Goal: Task Accomplishment & Management: Use online tool/utility

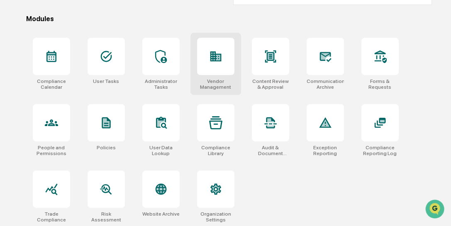
click at [217, 60] on icon at bounding box center [215, 56] width 13 height 13
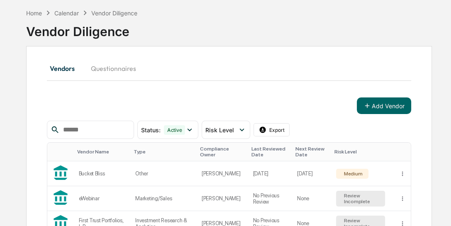
scroll to position [71, 0]
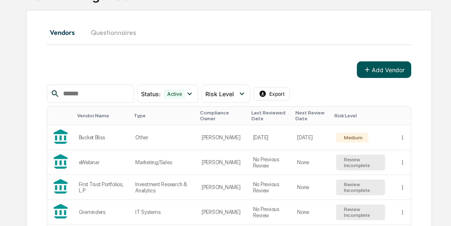
click at [377, 70] on button "Add Vendor" at bounding box center [384, 69] width 54 height 17
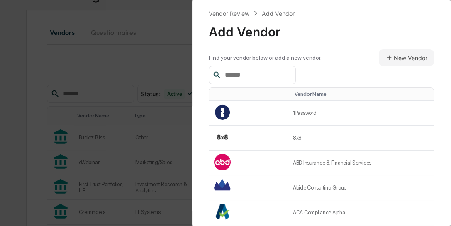
scroll to position [0, 0]
click at [391, 56] on button "New Vendor" at bounding box center [406, 57] width 55 height 17
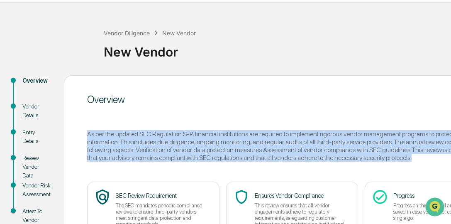
drag, startPoint x: 89, startPoint y: 134, endPoint x: 395, endPoint y: 159, distance: 307.7
click at [395, 159] on div "As per the updated SEC Regulation S-P, financial institutions are required to i…" at bounding box center [292, 146] width 410 height 32
copy div "As per the updated SEC Regulation S-P, financial institutions are required to i…"
